Goal: Transaction & Acquisition: Download file/media

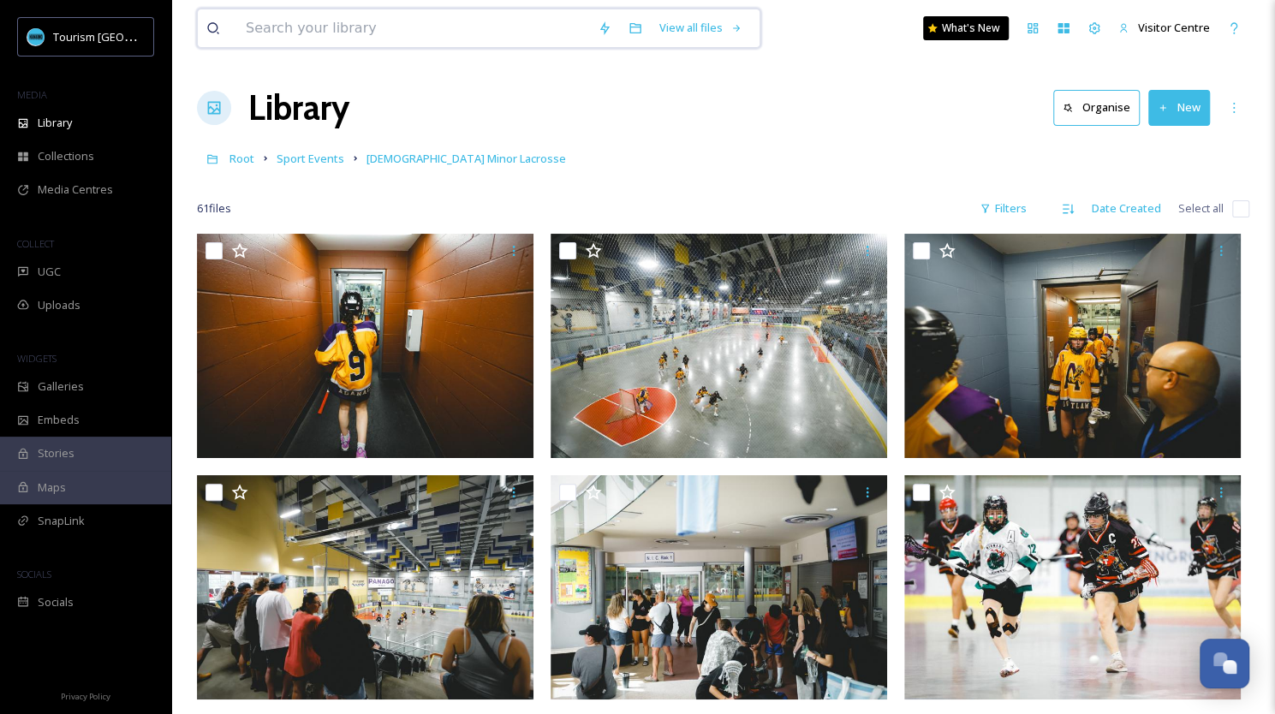
click at [353, 46] on input at bounding box center [413, 28] width 352 height 38
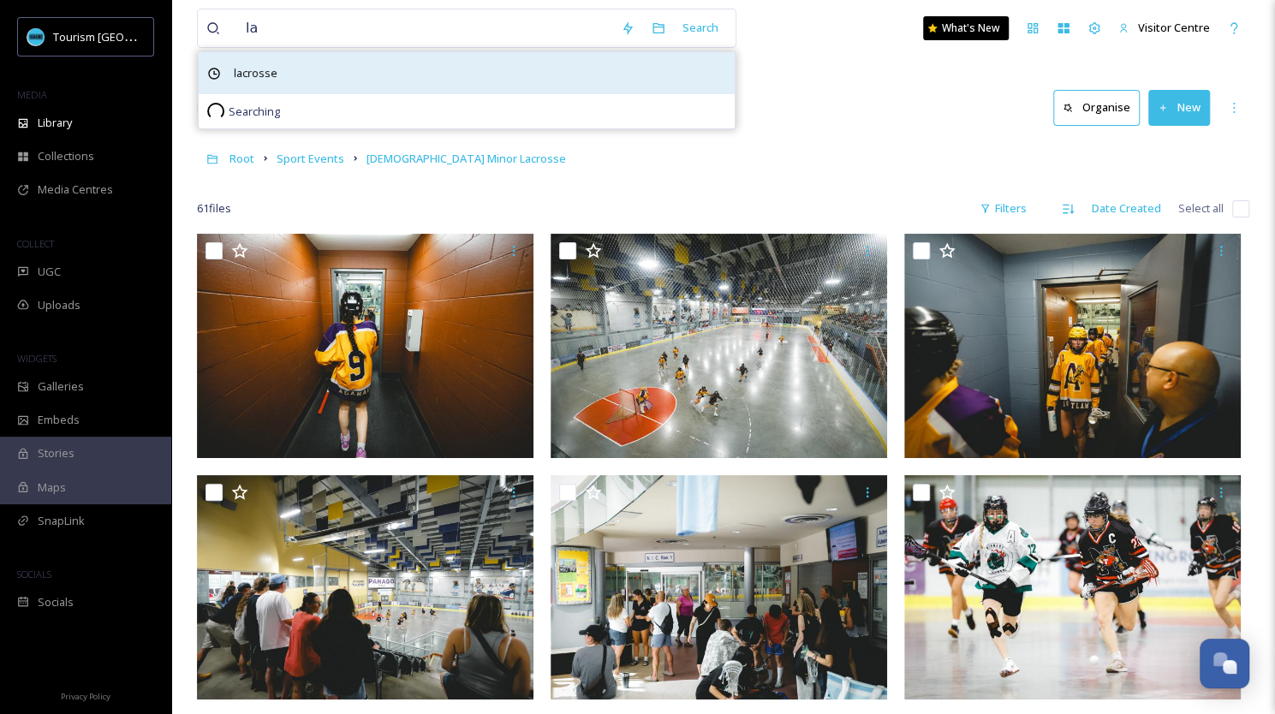
click at [252, 75] on span "lacrosse" at bounding box center [255, 73] width 61 height 25
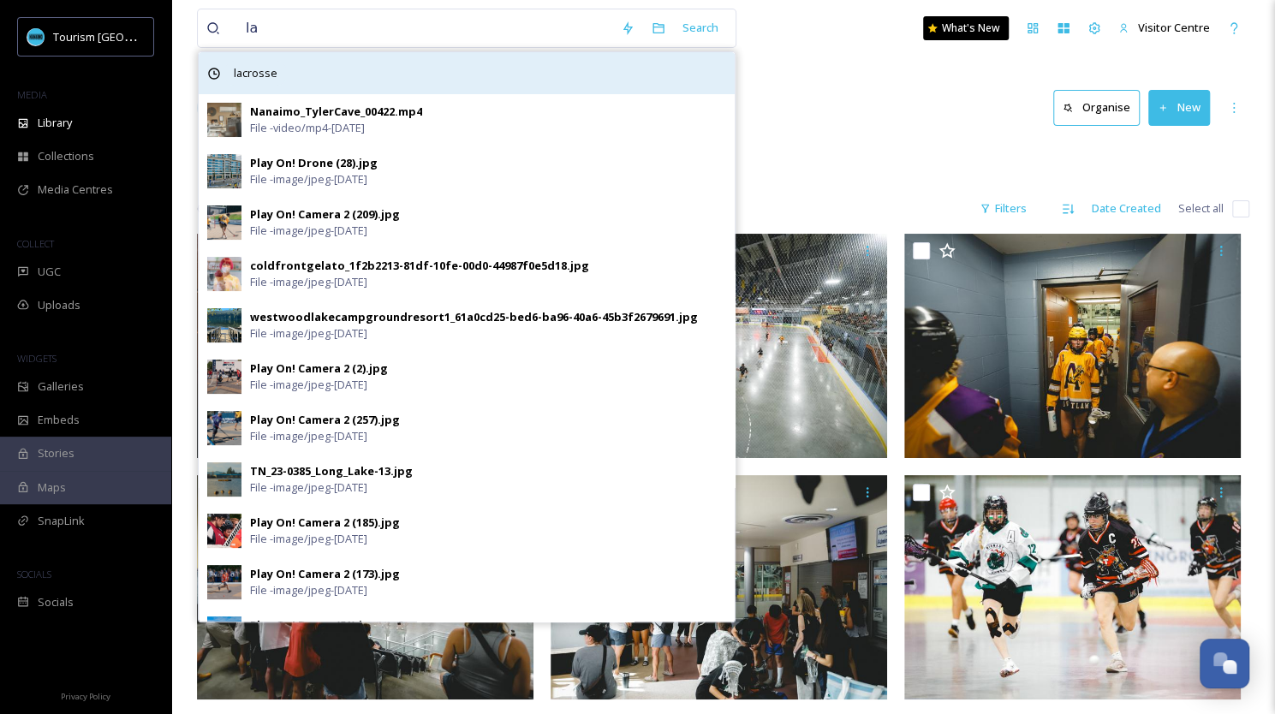
click at [252, 75] on span "lacrosse" at bounding box center [255, 73] width 61 height 25
click at [262, 71] on span "lacrosse" at bounding box center [255, 73] width 61 height 25
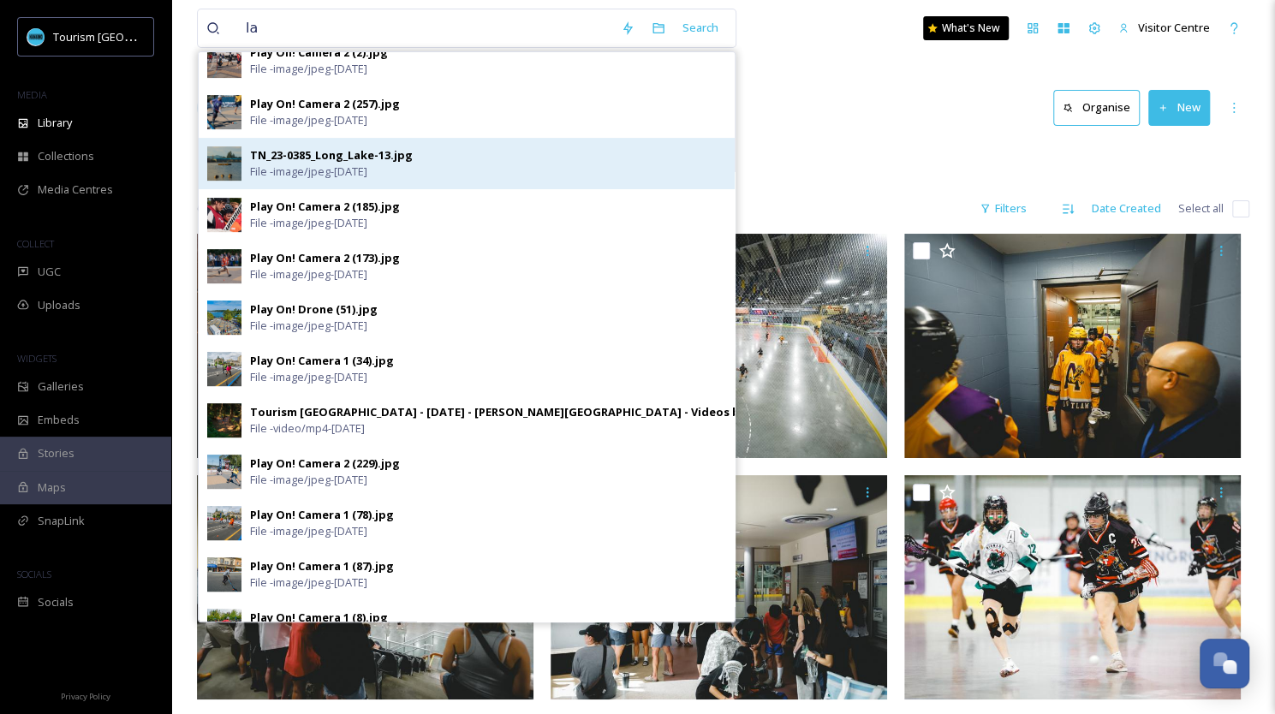
scroll to position [317, 0]
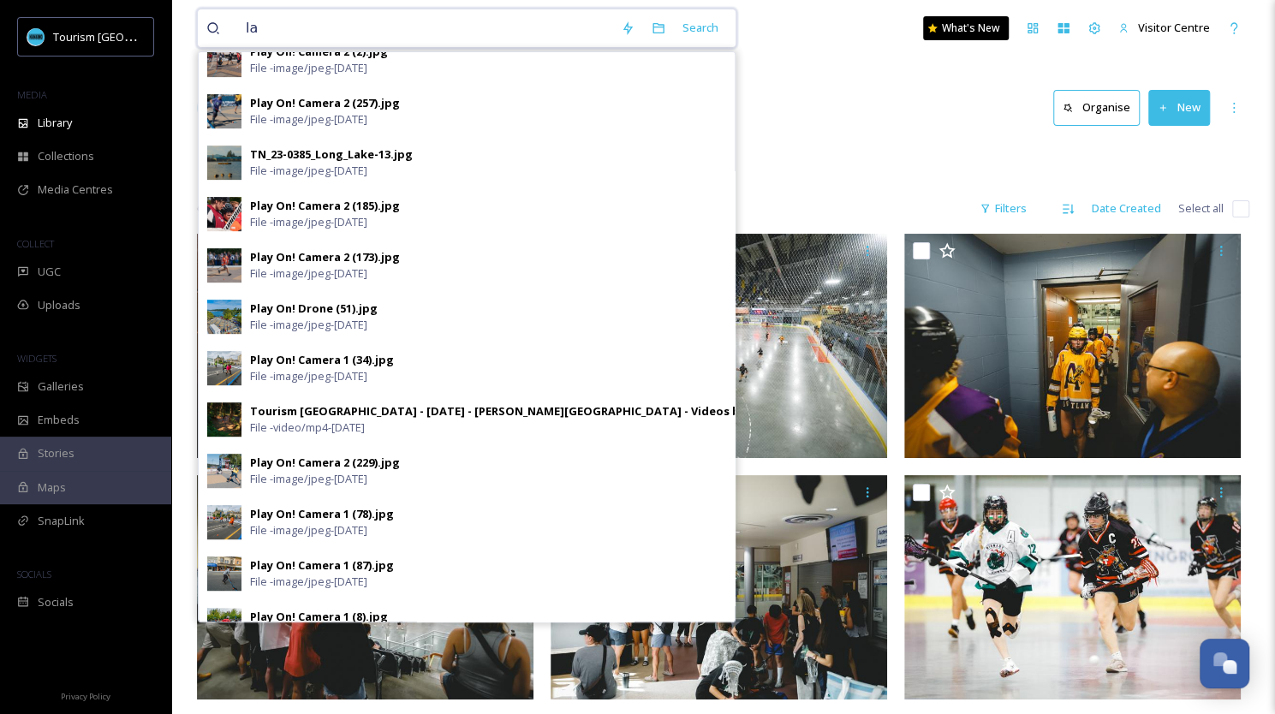
click at [291, 25] on input "la" at bounding box center [424, 28] width 375 height 38
type input "lacrosse"
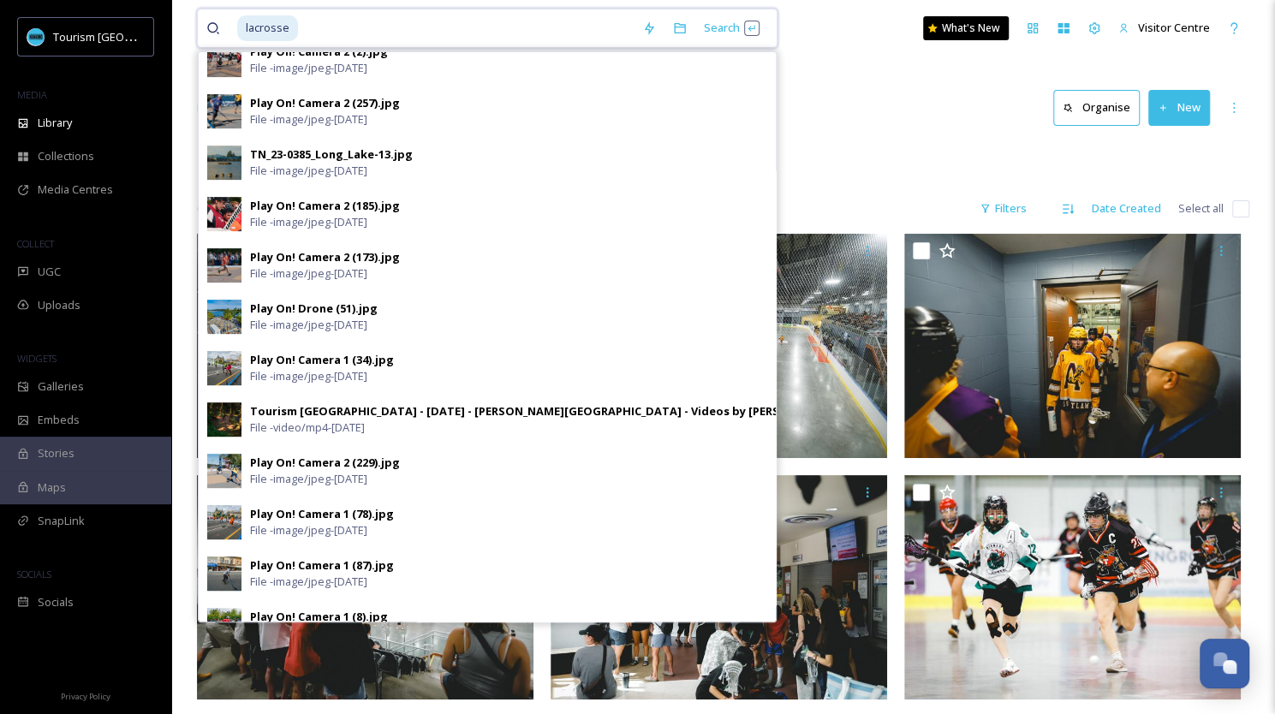
scroll to position [0, 0]
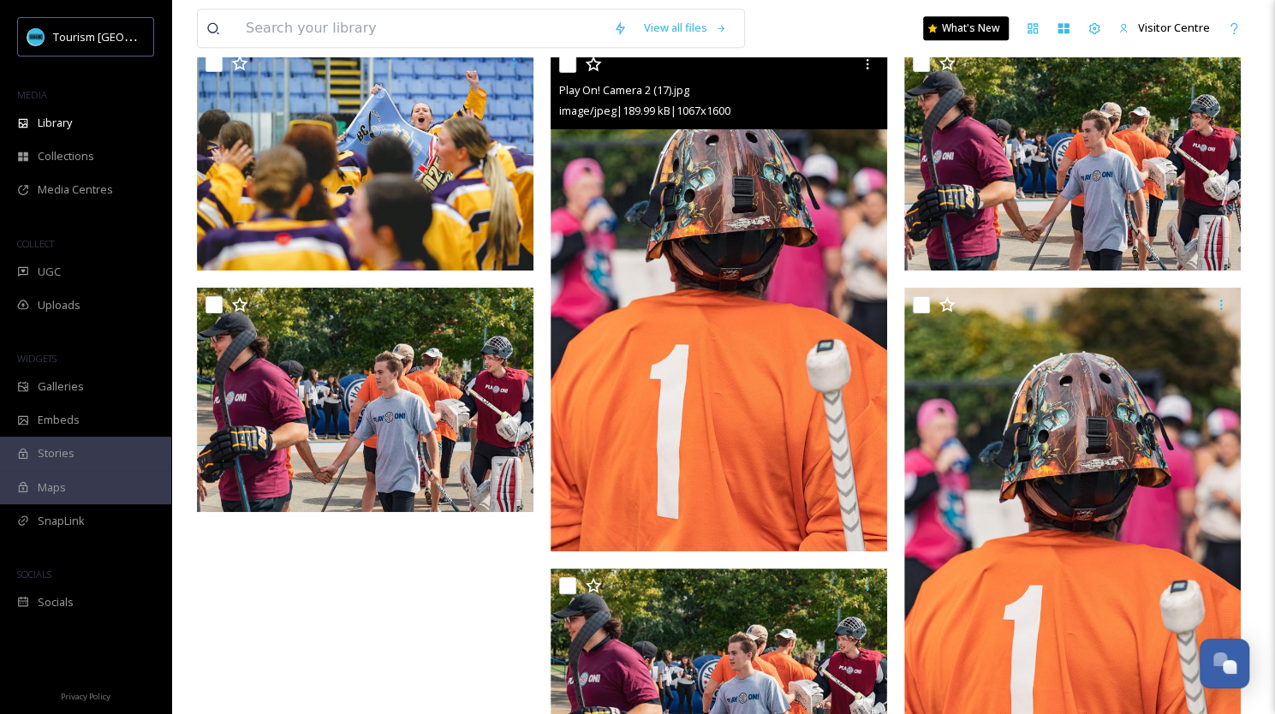
scroll to position [5099, 0]
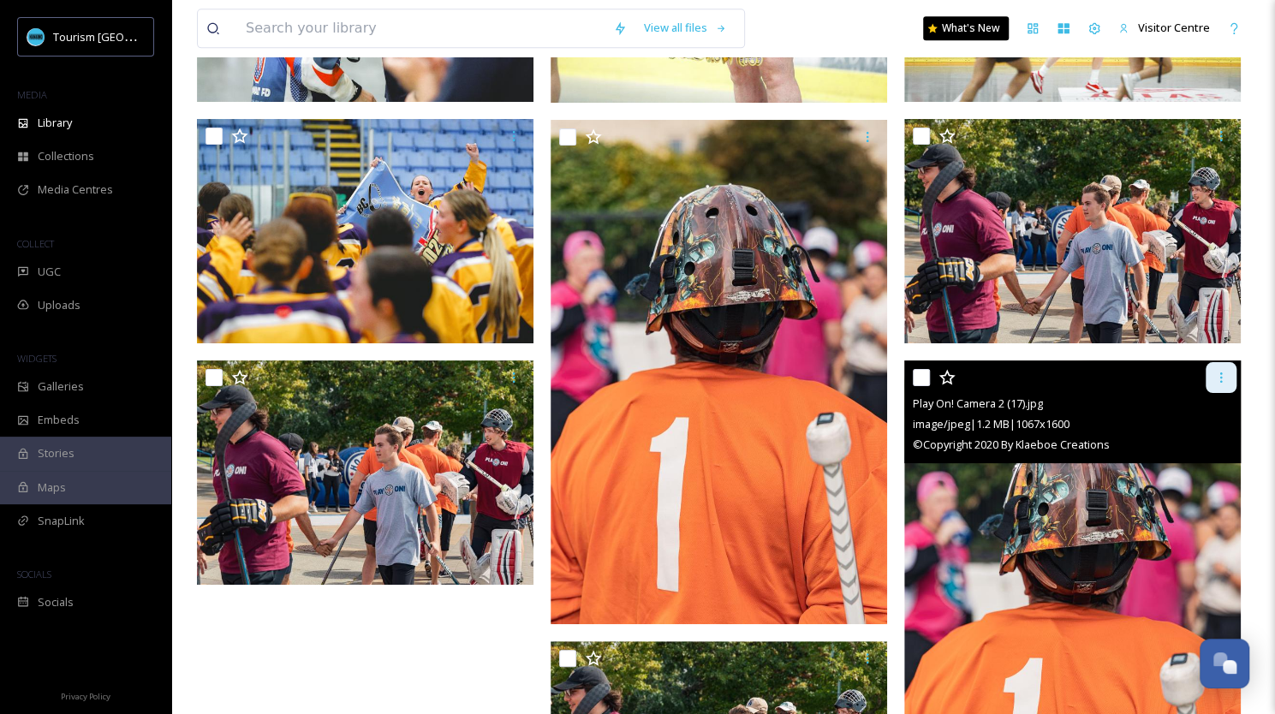
click at [1222, 371] on icon at bounding box center [1221, 378] width 14 height 14
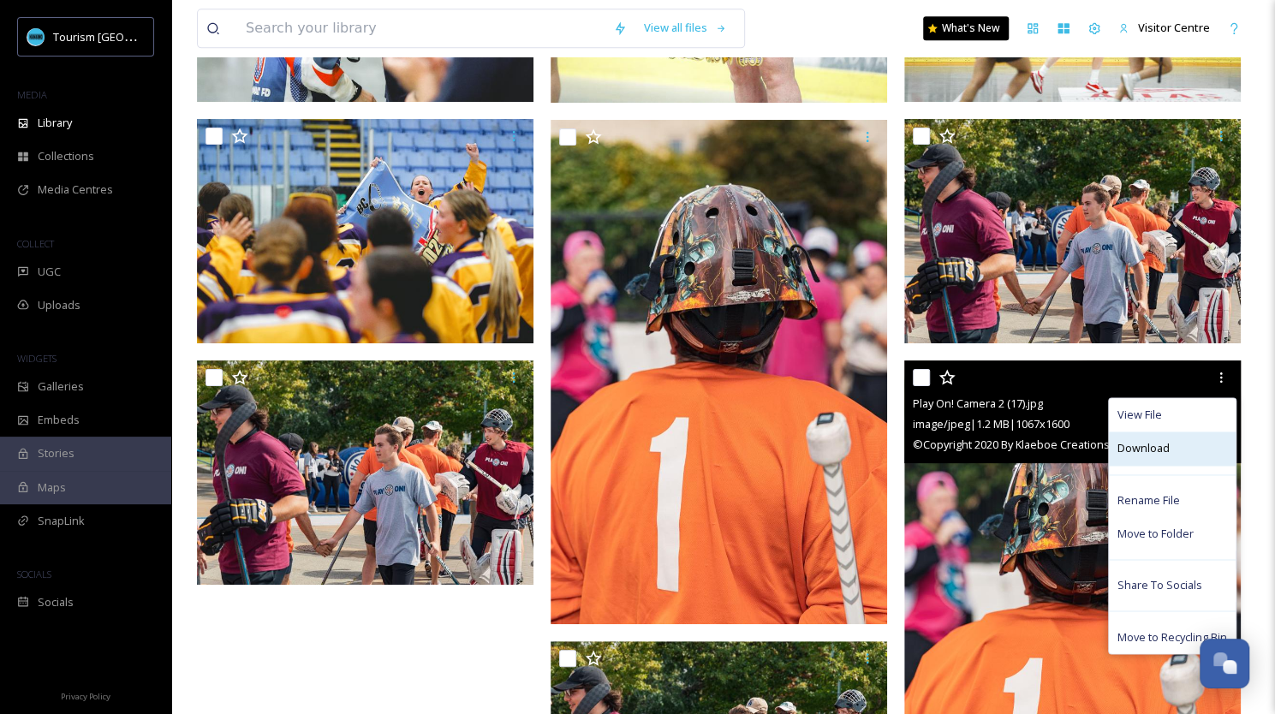
click at [1154, 443] on span "Download" at bounding box center [1143, 448] width 52 height 16
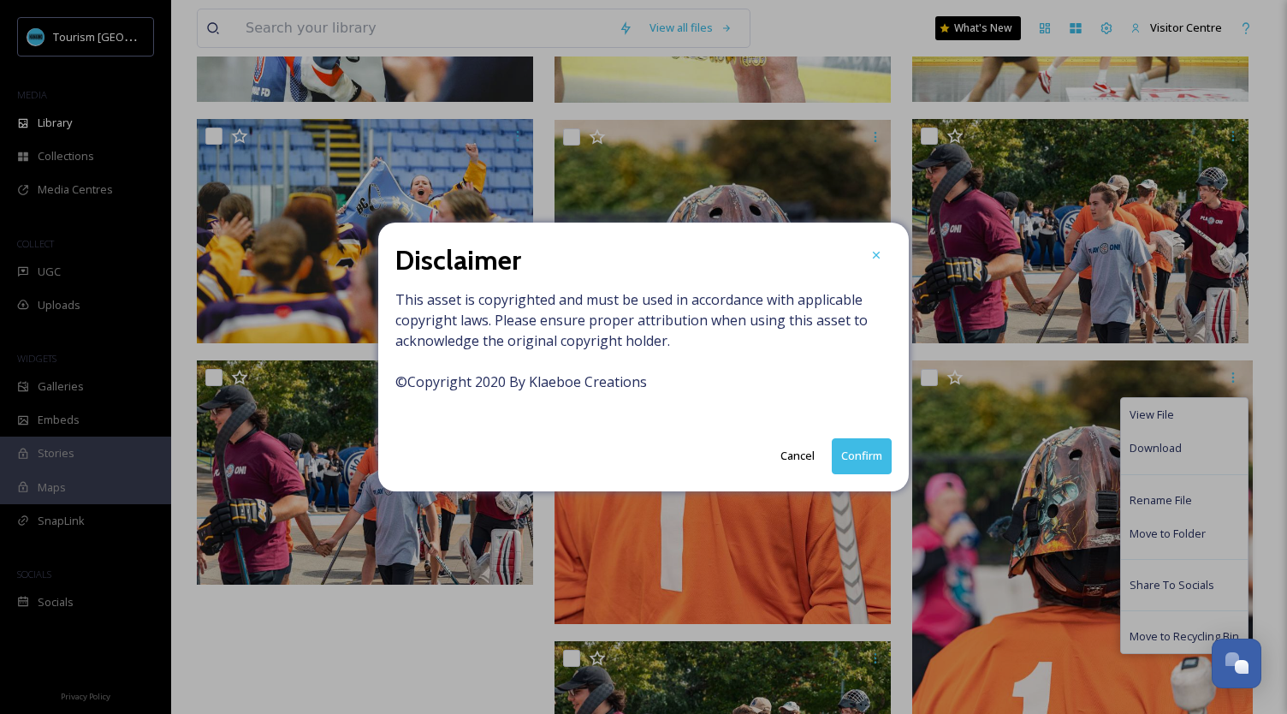
click at [887, 449] on button "Confirm" at bounding box center [862, 455] width 60 height 35
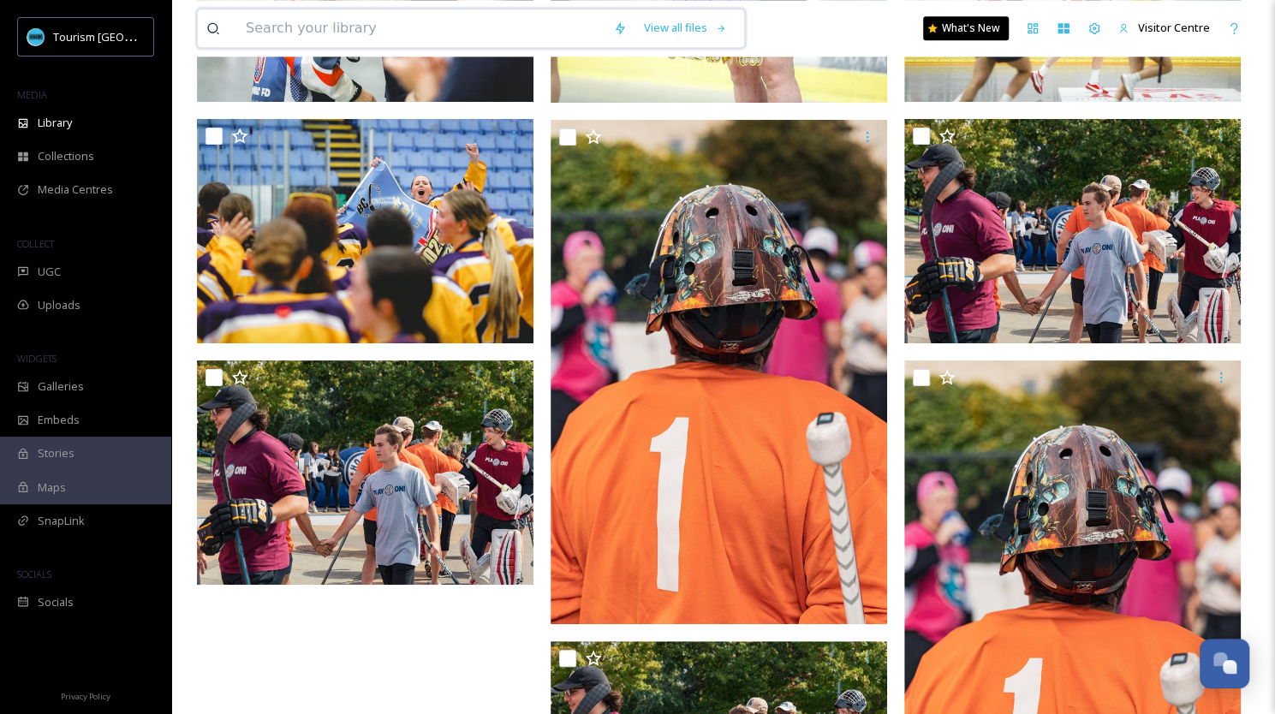
click at [500, 19] on input at bounding box center [420, 28] width 367 height 38
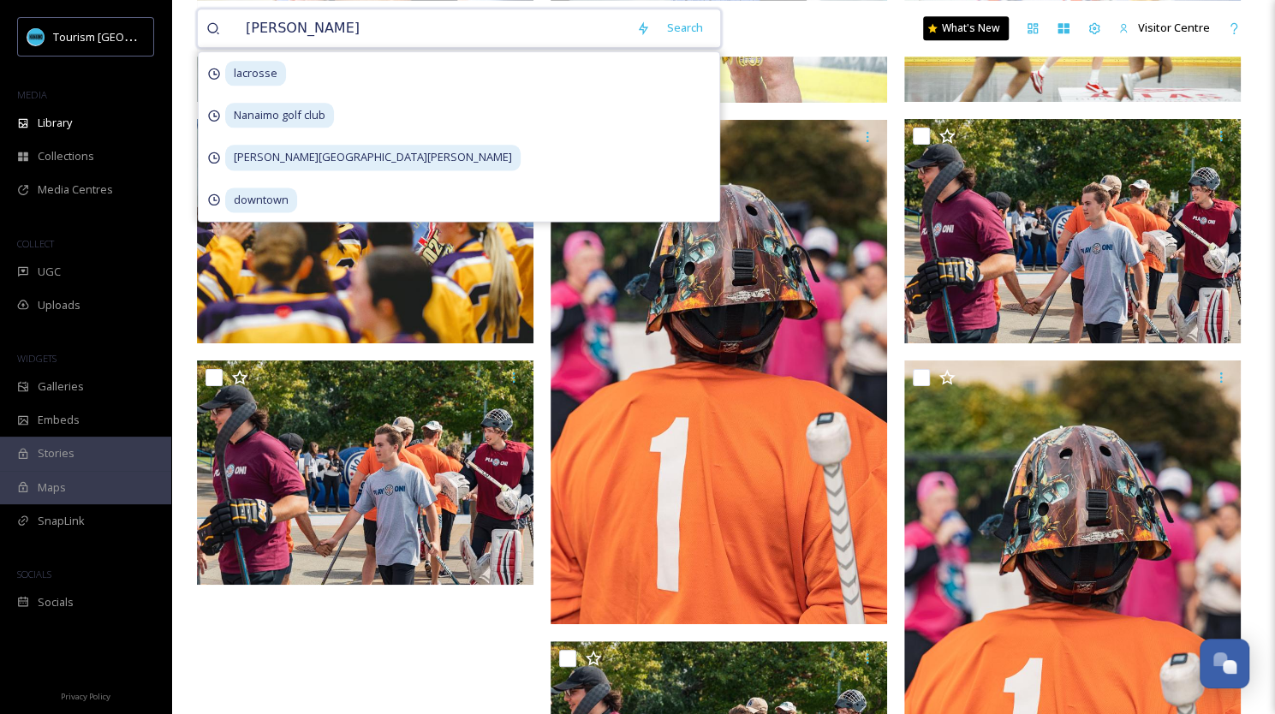
type input "[PERSON_NAME][GEOGRAPHIC_DATA]"
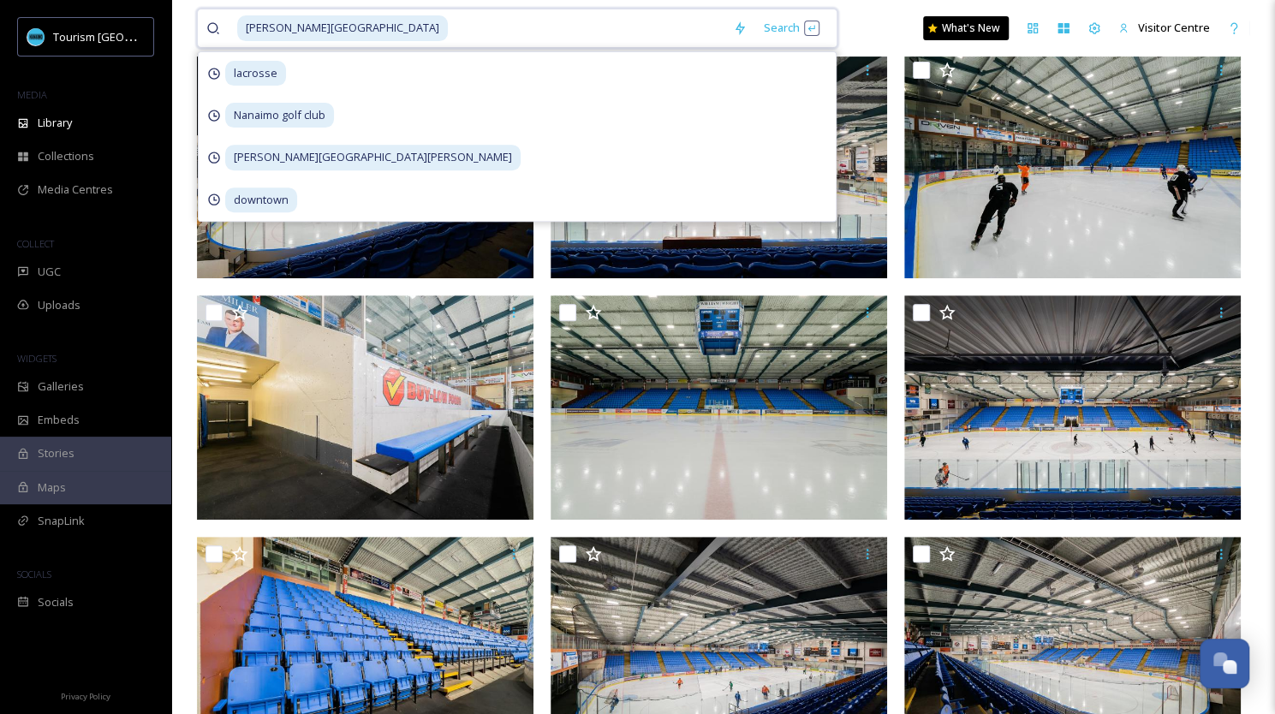
scroll to position [337, 0]
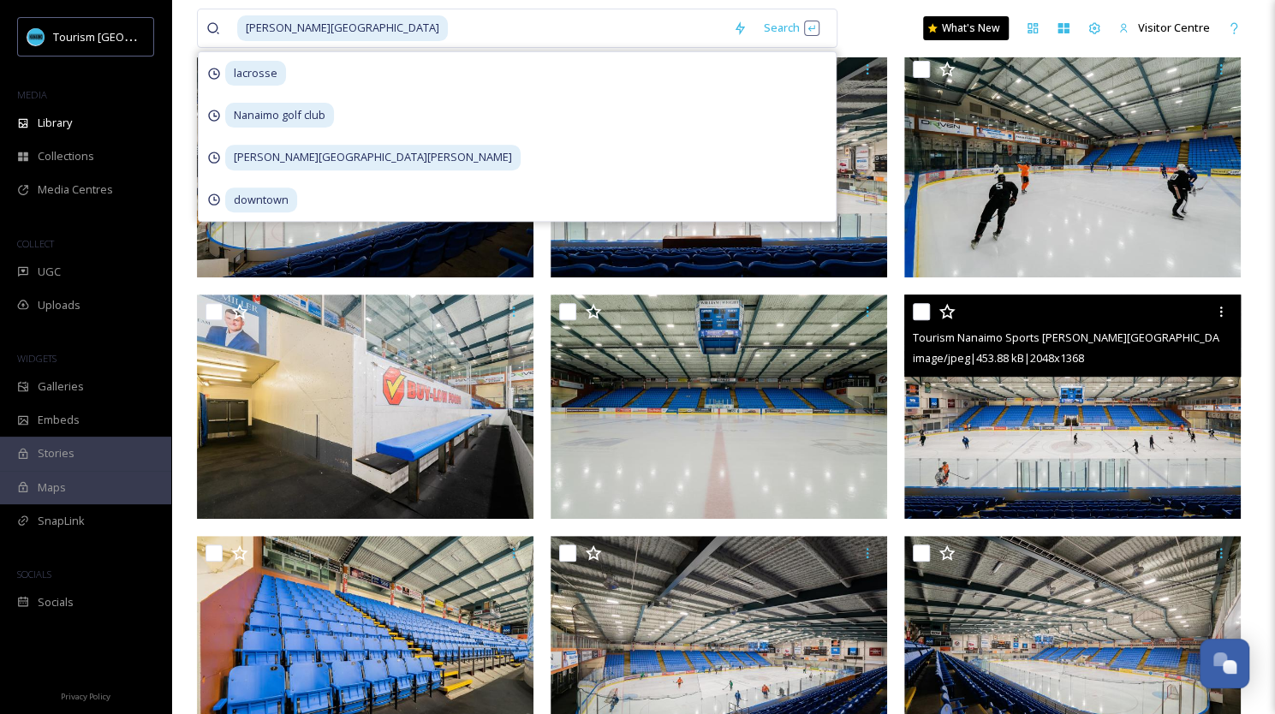
click at [1046, 455] on img at bounding box center [1072, 406] width 336 height 225
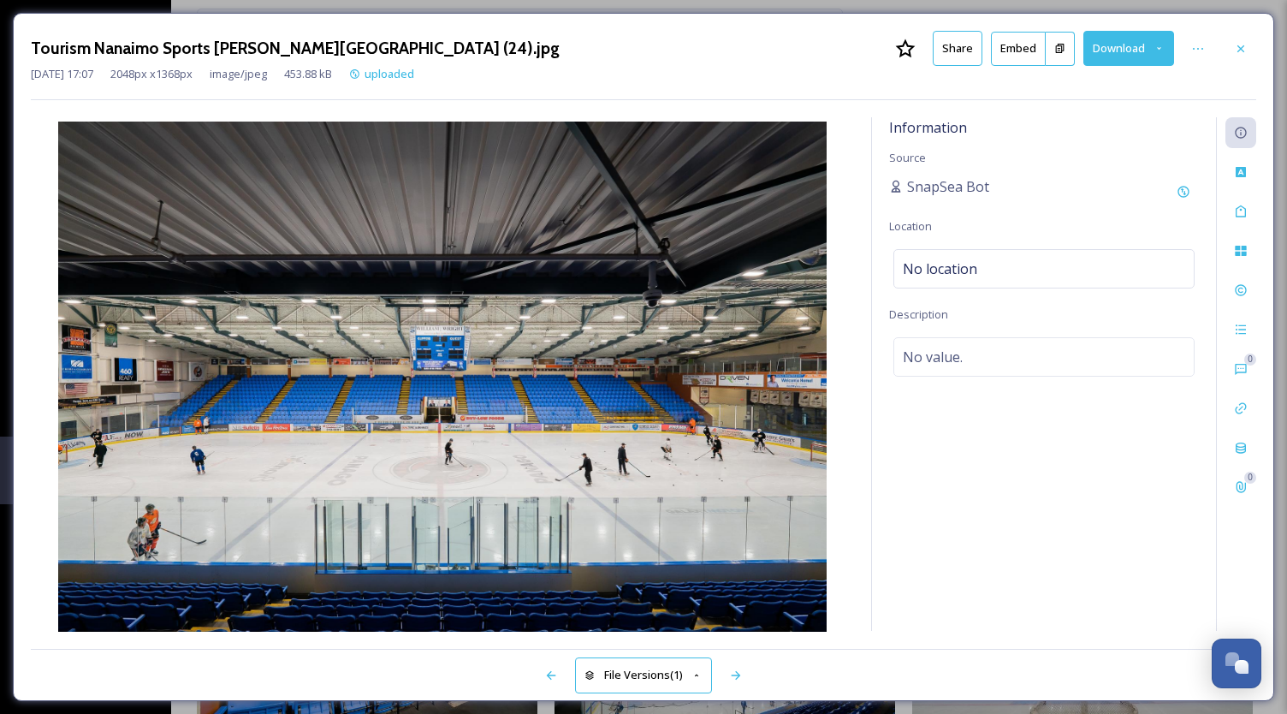
click at [1126, 49] on button "Download" at bounding box center [1129, 48] width 91 height 35
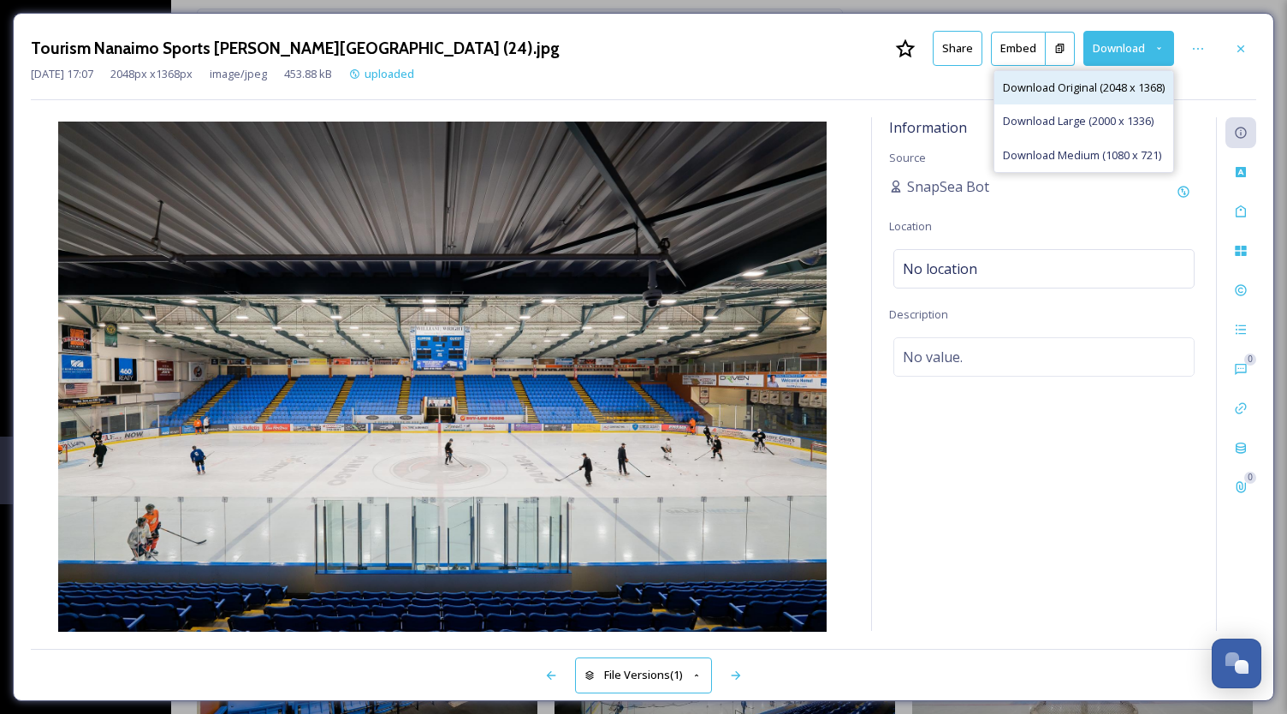
click at [1068, 95] on div "Download Original (2048 x 1368)" at bounding box center [1084, 87] width 179 height 33
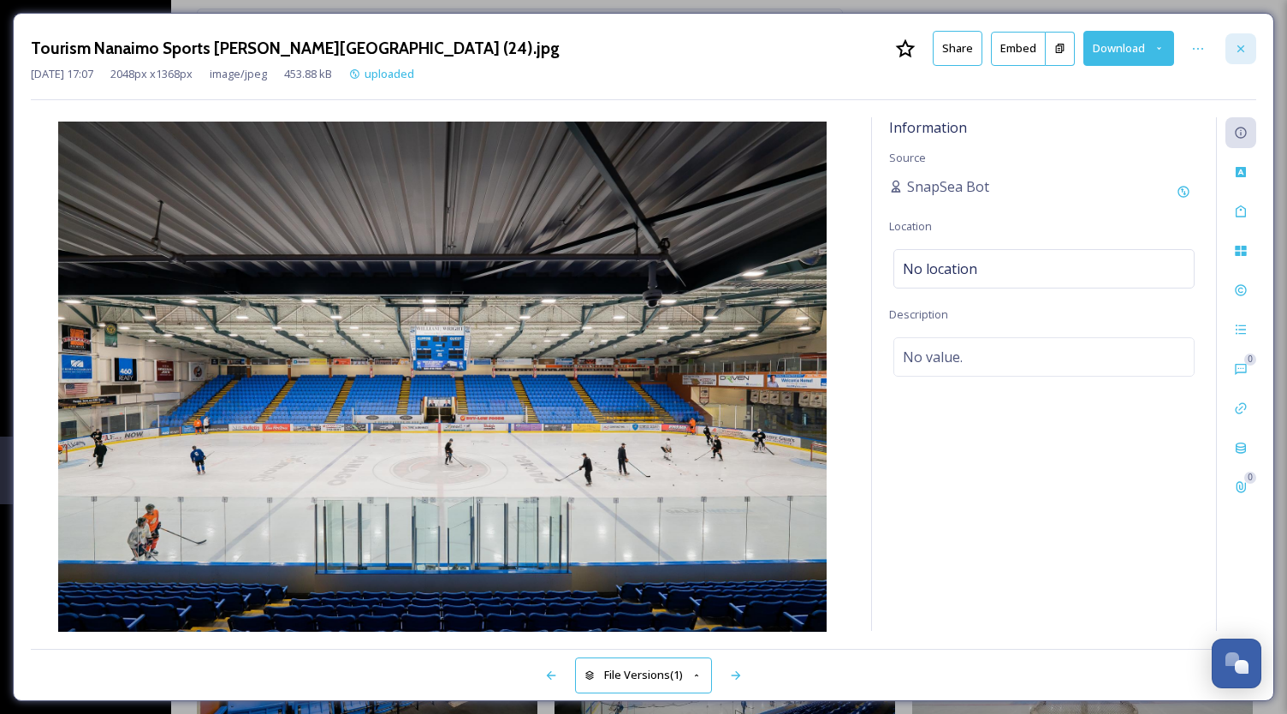
click at [1240, 45] on icon at bounding box center [1241, 49] width 14 height 14
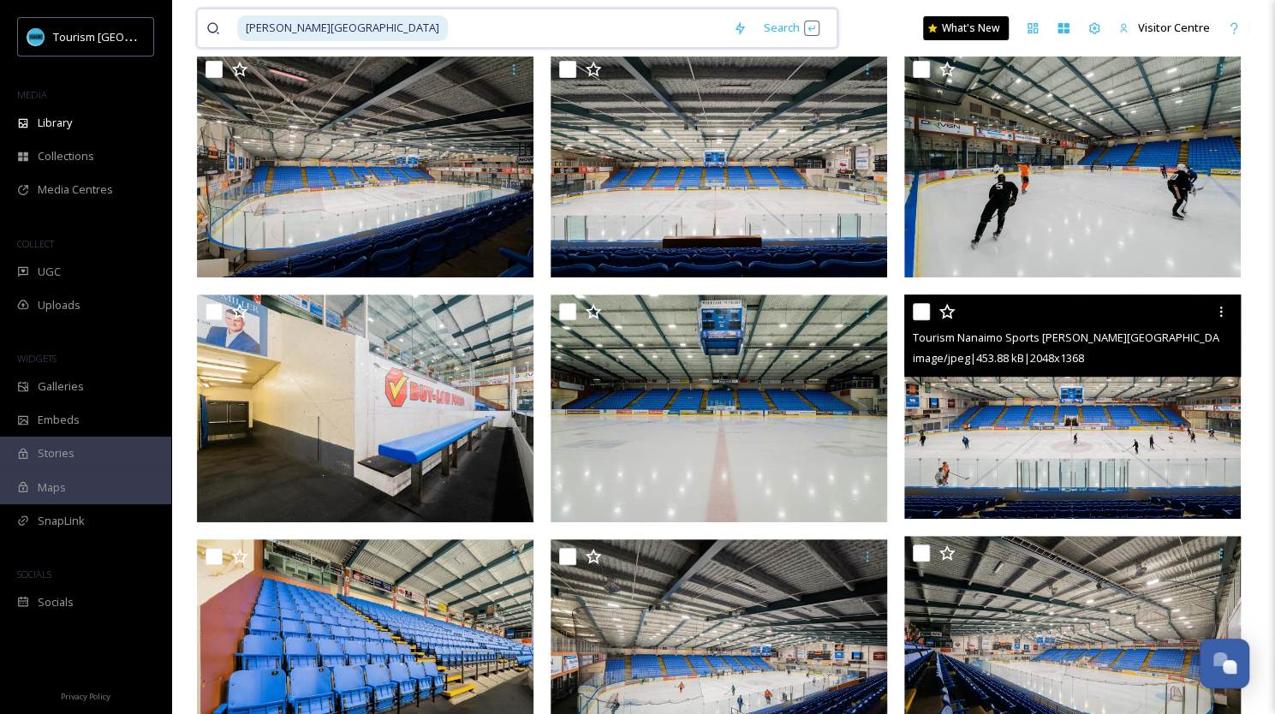
click at [455, 38] on input at bounding box center [586, 28] width 275 height 38
type input "f"
type input "coast [GEOGRAPHIC_DATA]"
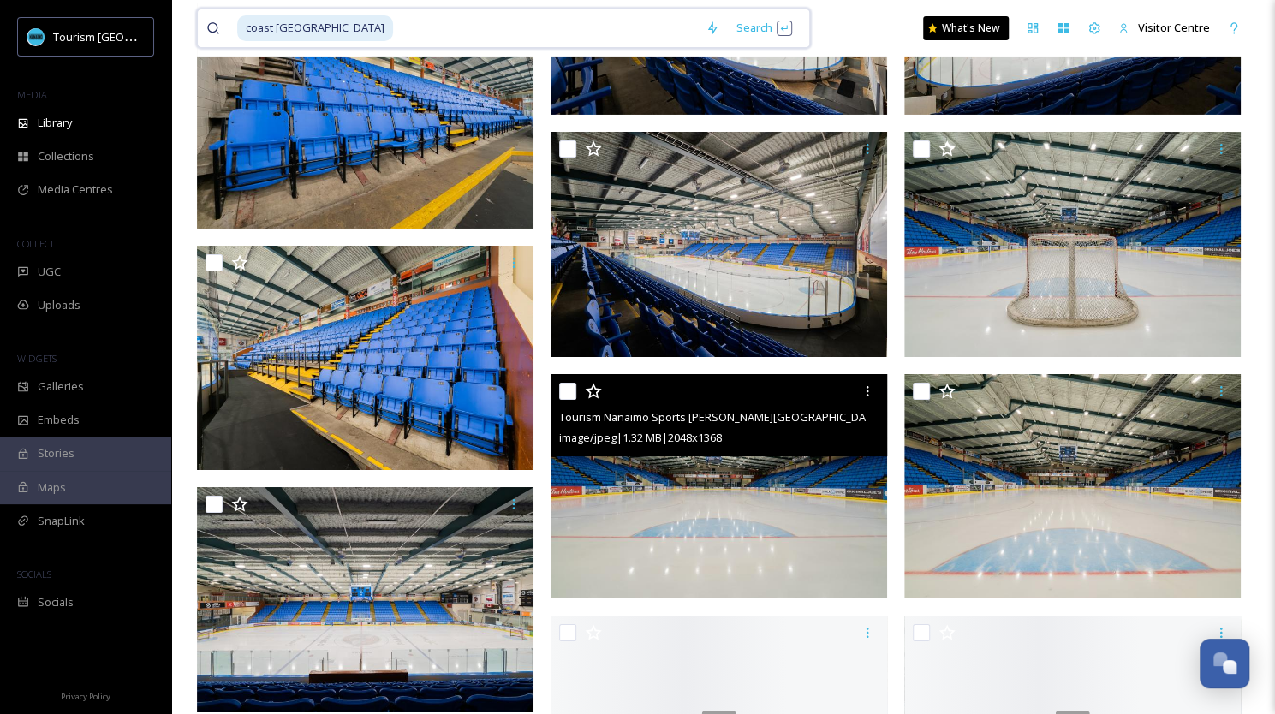
scroll to position [3455, 0]
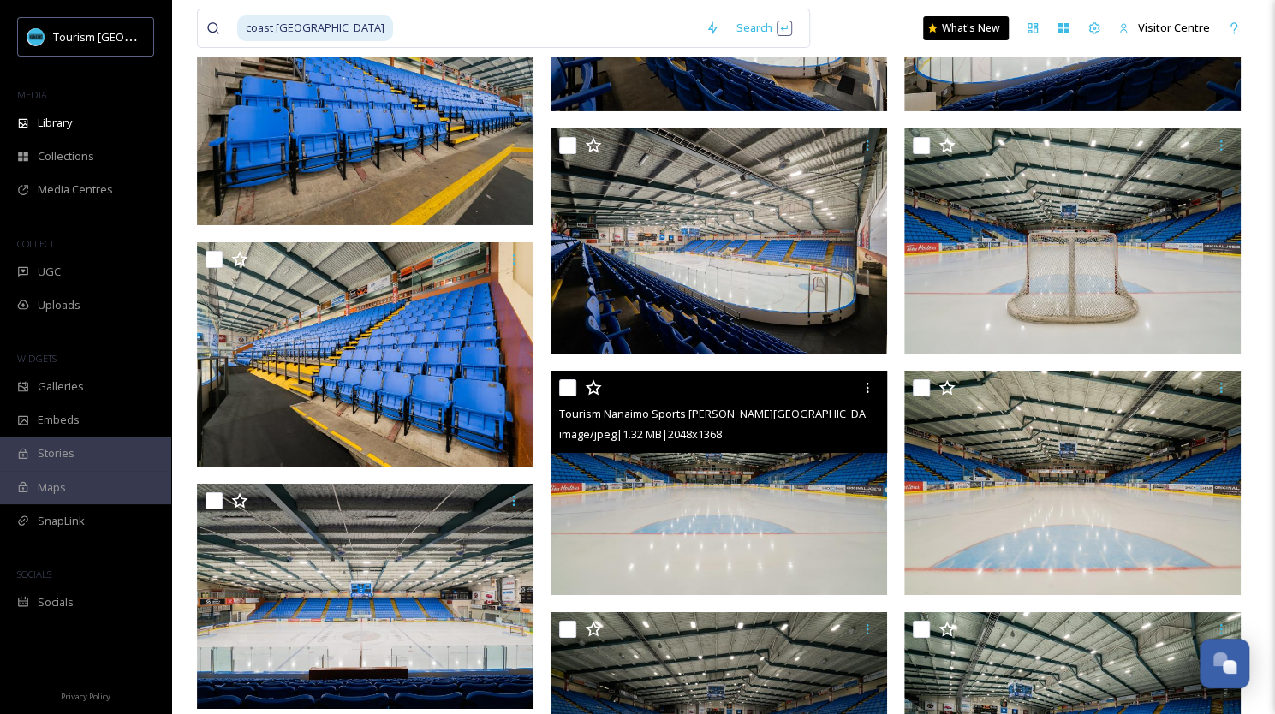
click at [693, 508] on img at bounding box center [718, 482] width 336 height 225
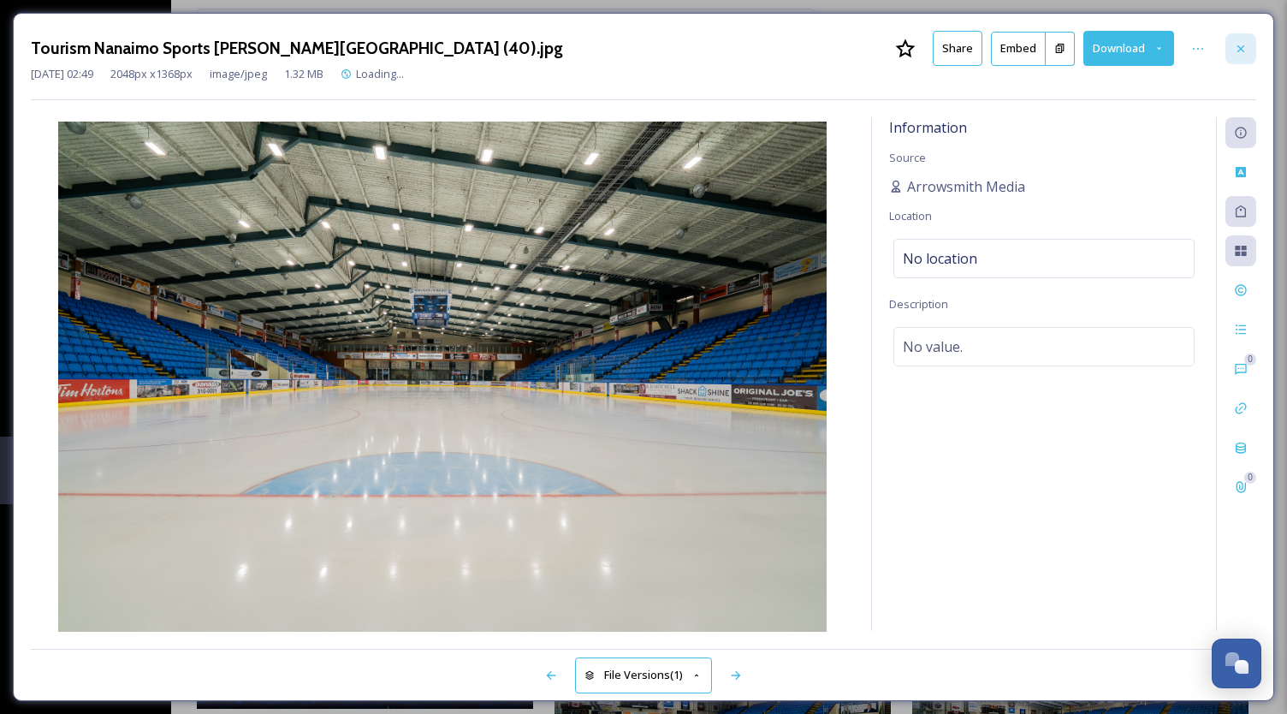
click at [1245, 39] on div at bounding box center [1241, 48] width 31 height 31
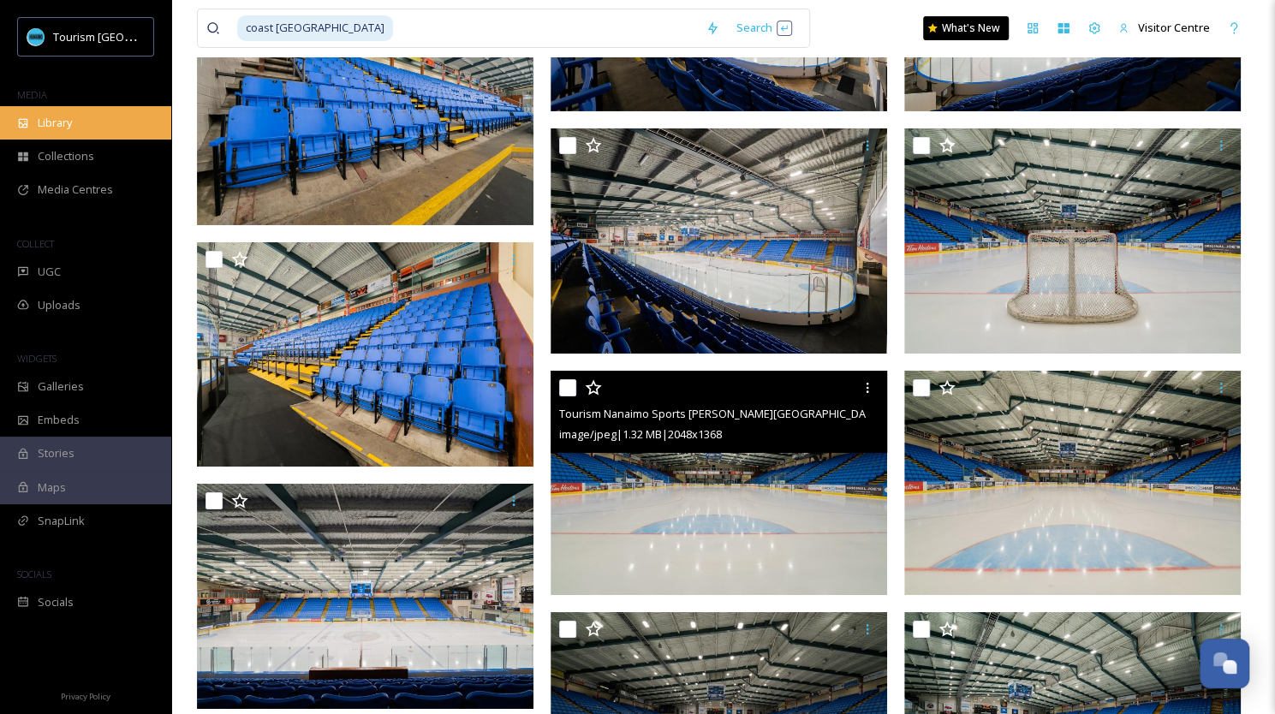
click at [60, 131] on div "Library" at bounding box center [85, 122] width 171 height 33
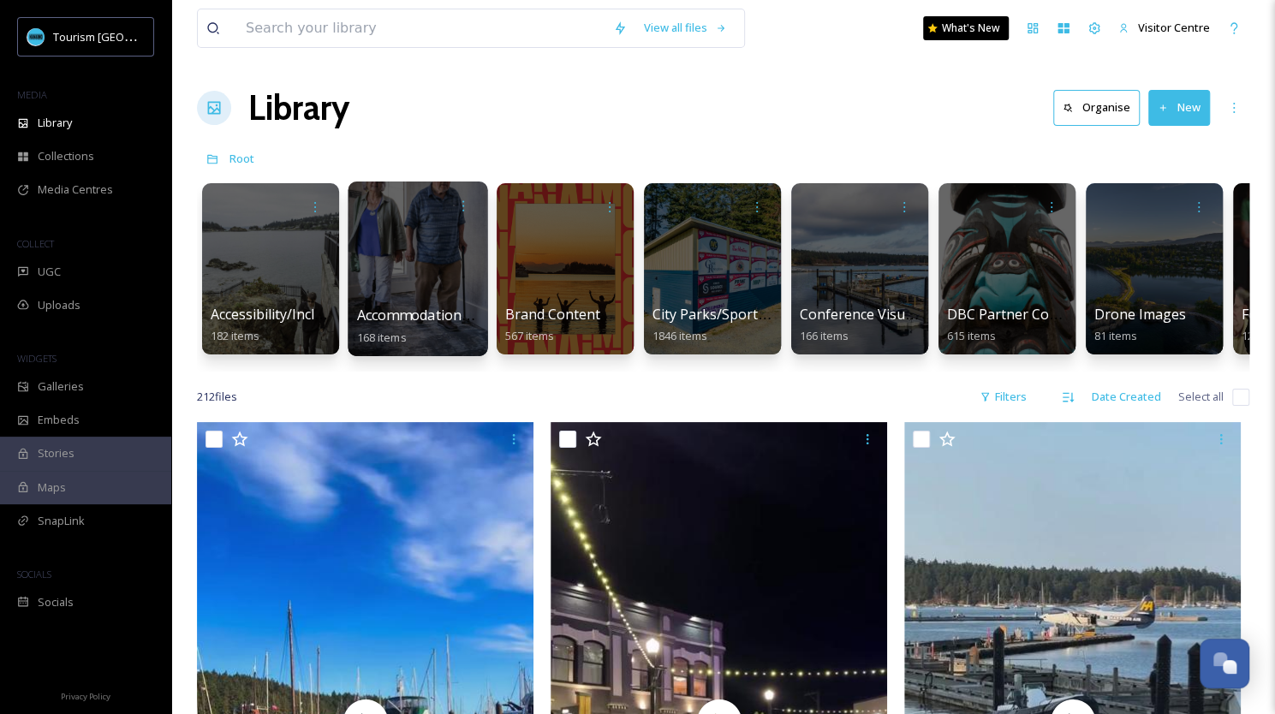
click at [406, 273] on div at bounding box center [418, 268] width 140 height 175
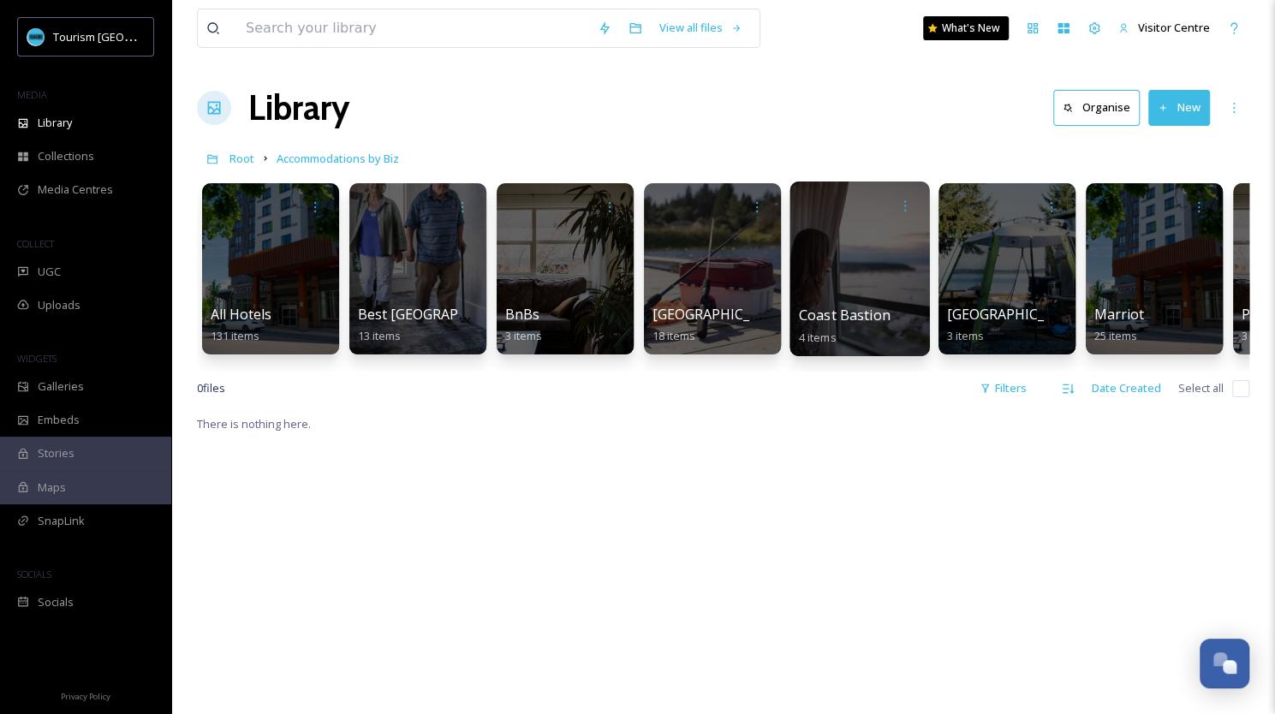
click at [883, 303] on div at bounding box center [859, 268] width 140 height 175
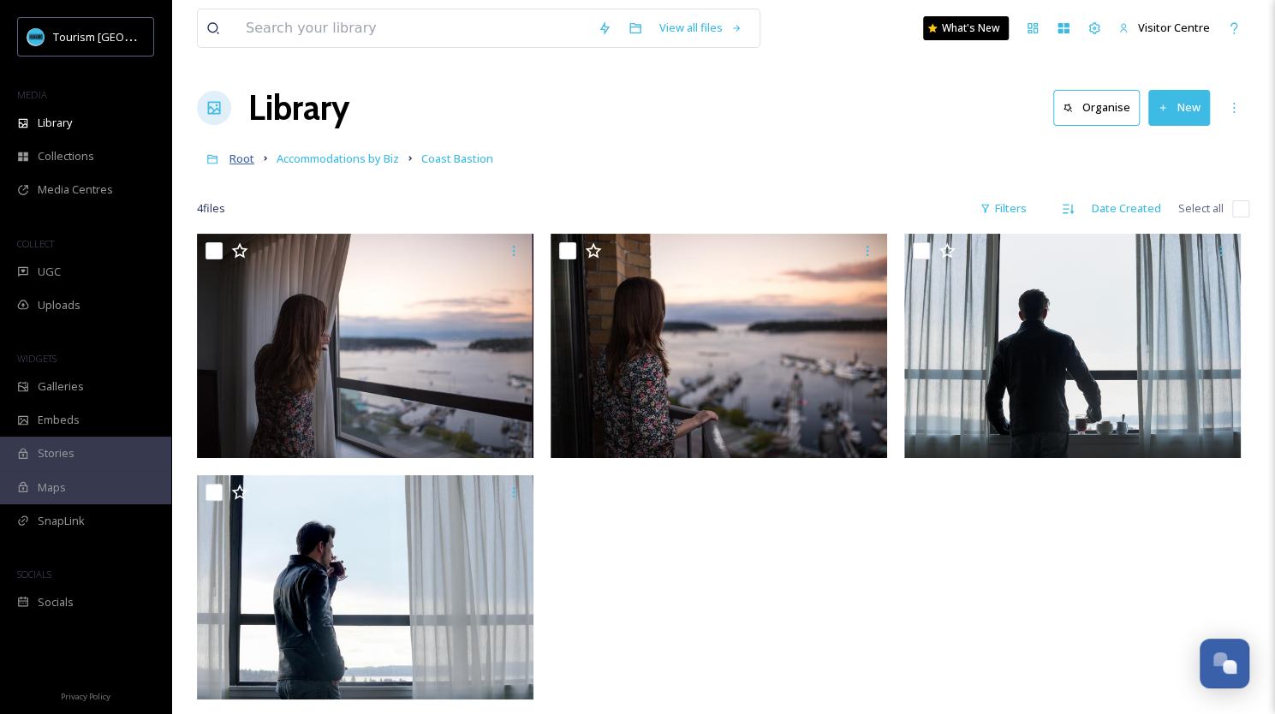
click at [241, 160] on span "Root" at bounding box center [241, 158] width 25 height 15
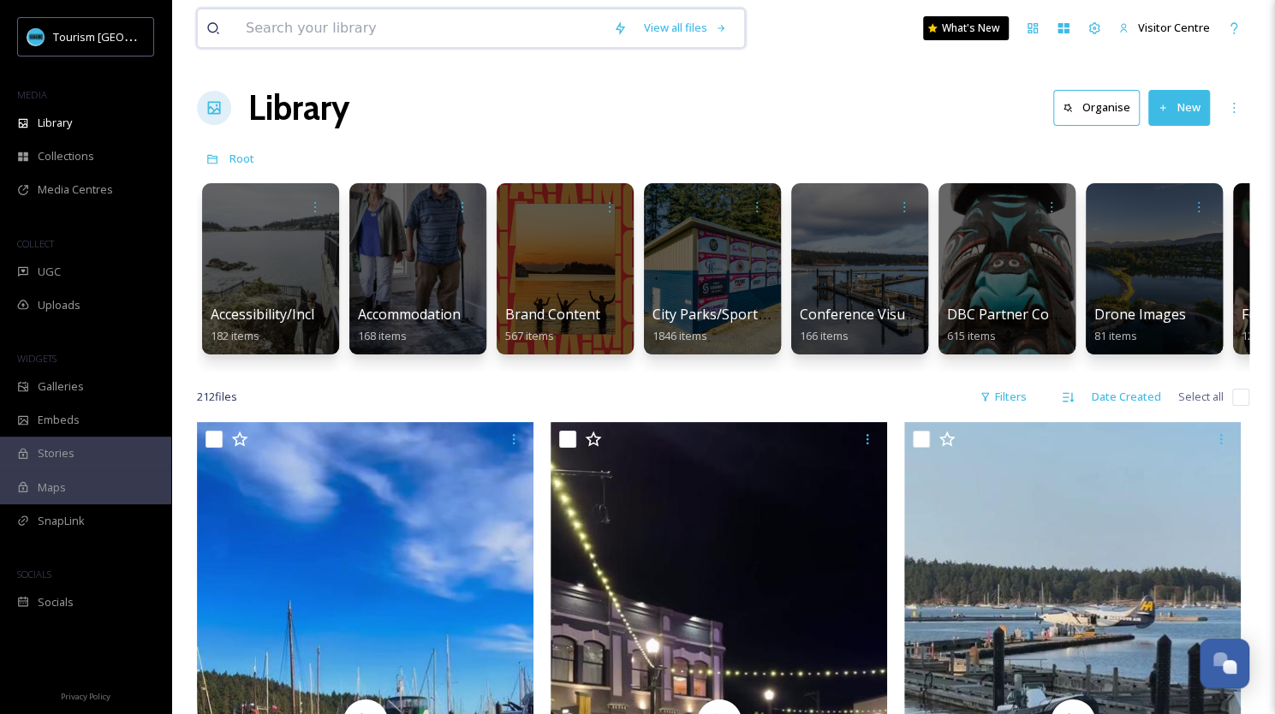
click at [402, 33] on input at bounding box center [420, 28] width 367 height 38
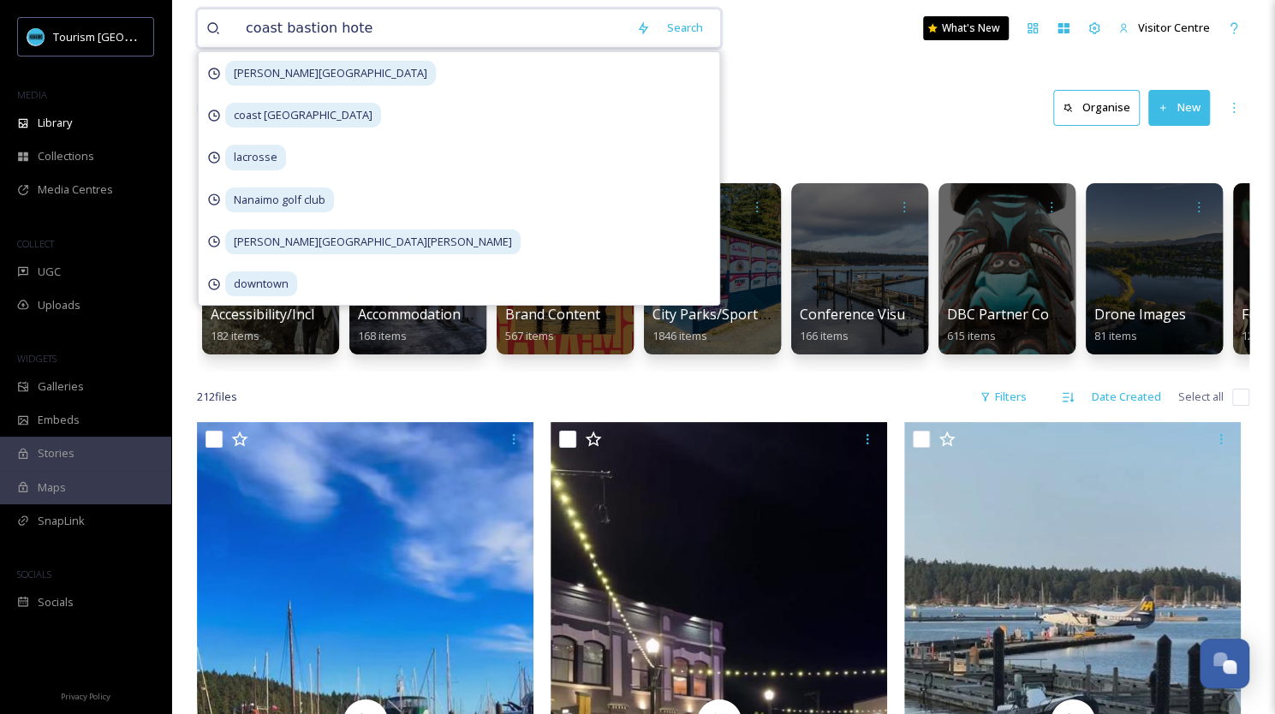
type input "coast [GEOGRAPHIC_DATA]"
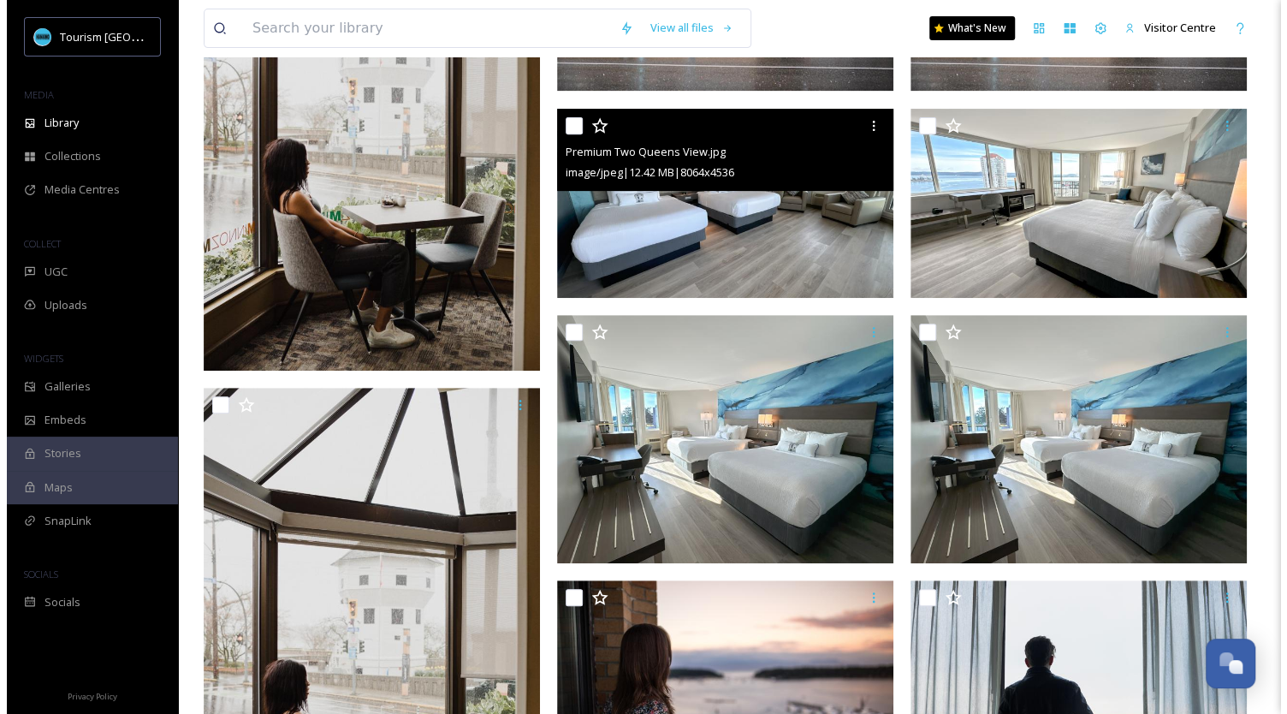
scroll to position [344, 0]
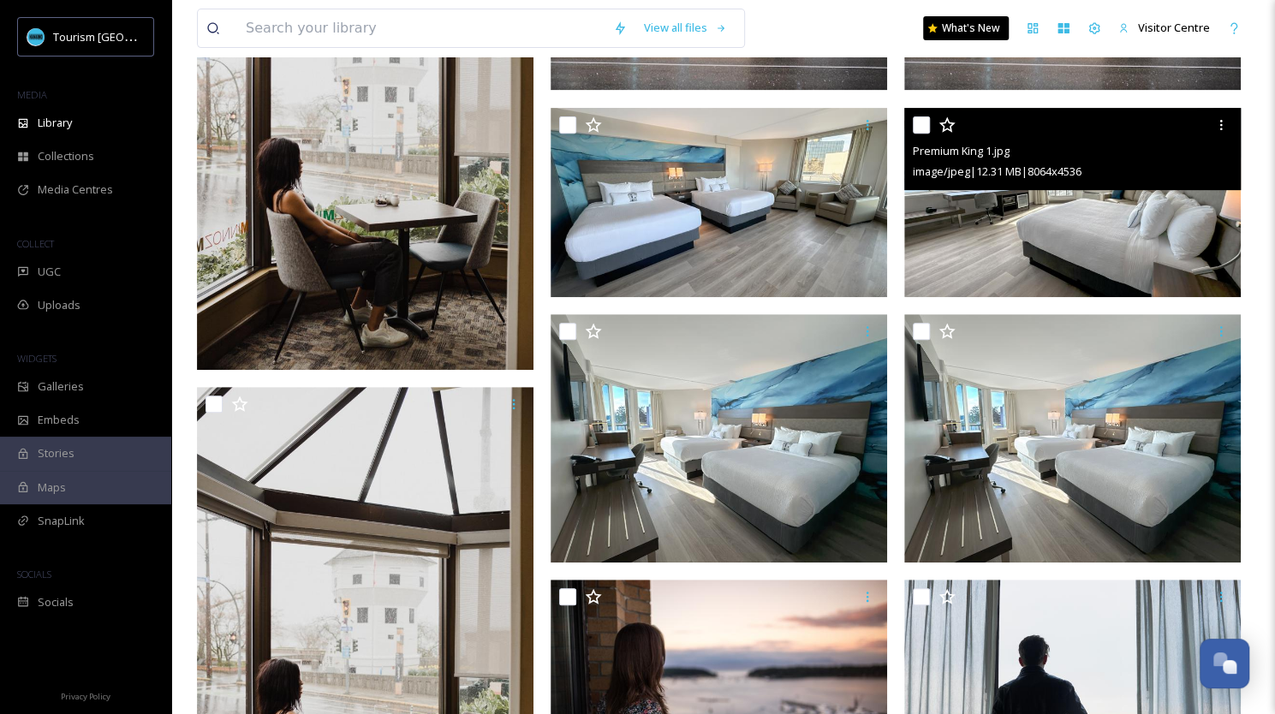
click at [1073, 219] on img at bounding box center [1072, 202] width 336 height 189
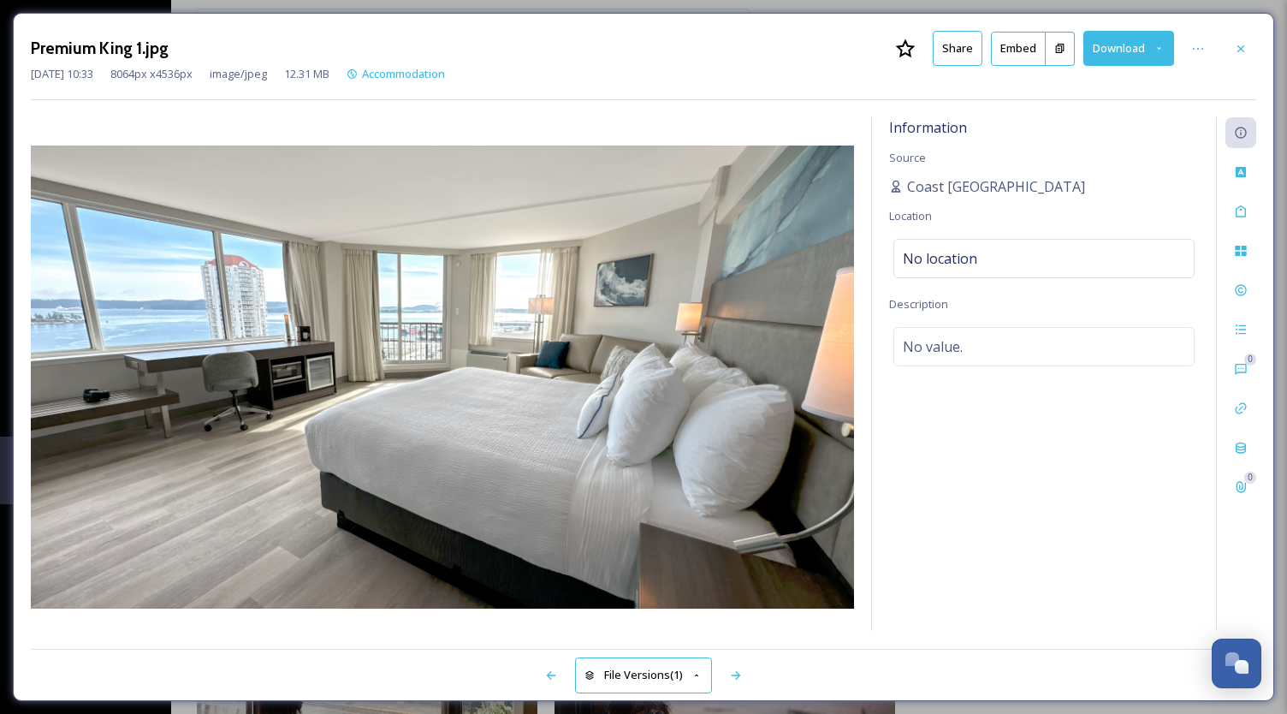
click at [1115, 54] on button "Download" at bounding box center [1129, 48] width 91 height 35
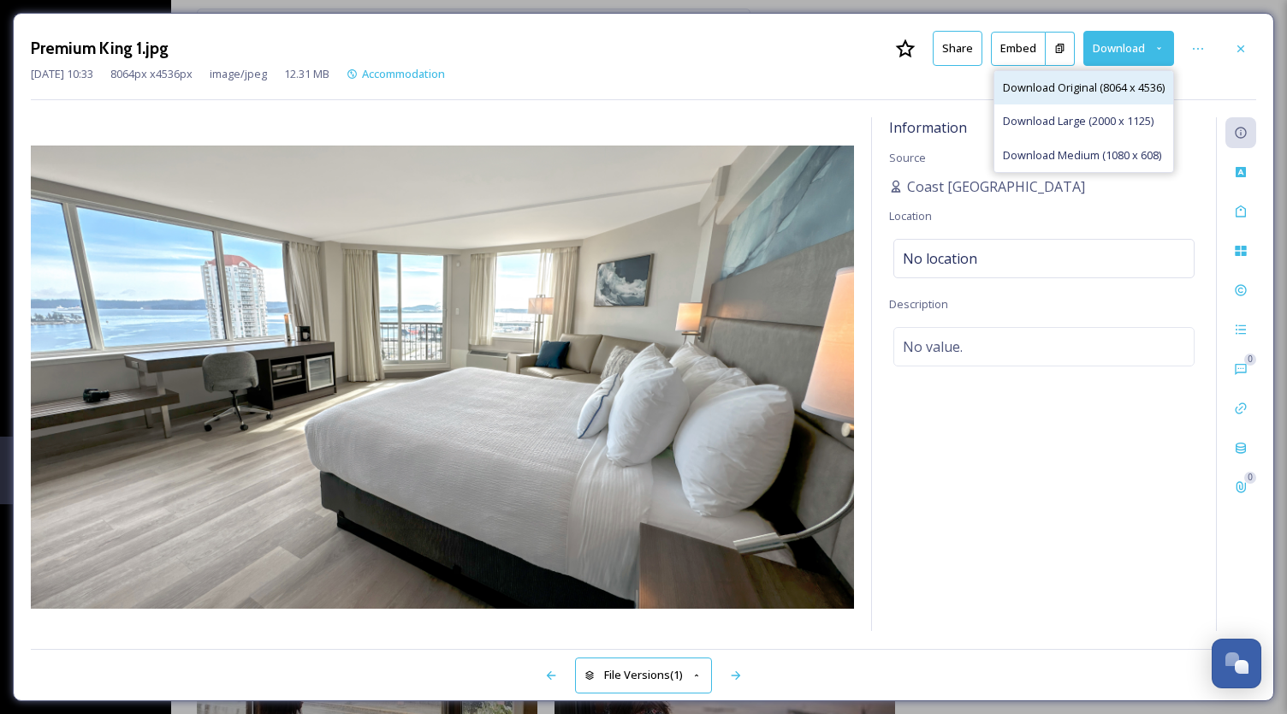
click at [1055, 93] on span "Download Original (8064 x 4536)" at bounding box center [1084, 88] width 162 height 16
